Goal: Task Accomplishment & Management: Manage account settings

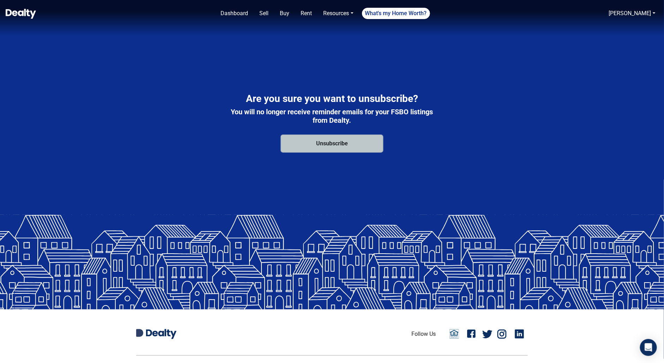
click at [349, 145] on button "Unsubscribe" at bounding box center [332, 144] width 102 height 18
click at [337, 148] on button "Unsubscribe" at bounding box center [332, 144] width 102 height 18
